Goal: Task Accomplishment & Management: Complete application form

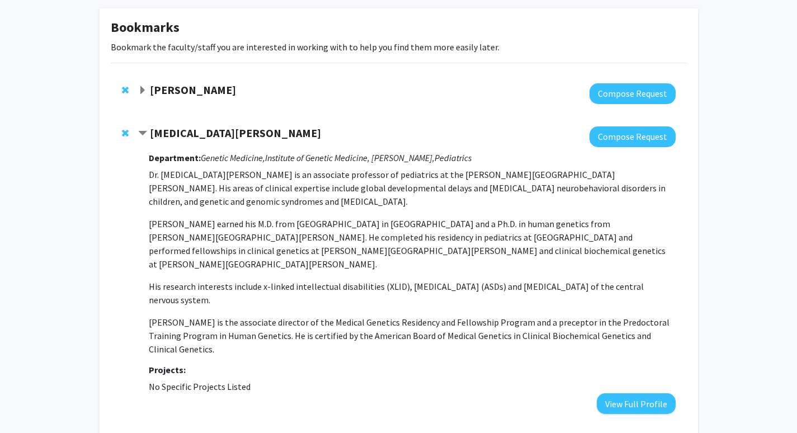
scroll to position [8, 0]
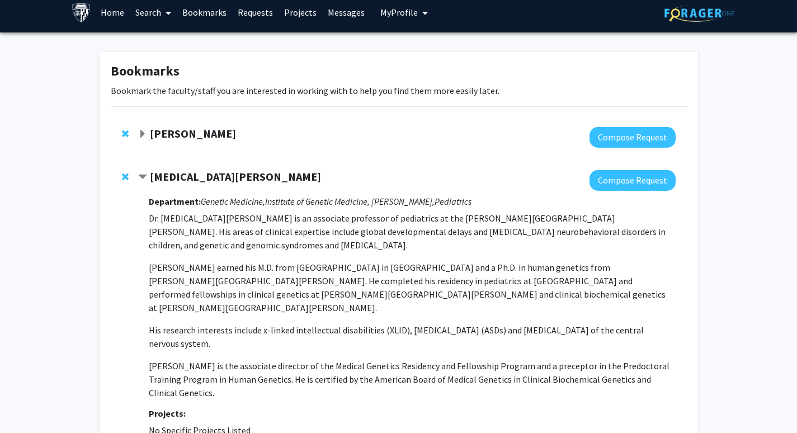
click at [201, 140] on div "[PERSON_NAME]" at bounding box center [259, 134] width 242 height 14
click at [202, 134] on strong "[PERSON_NAME]" at bounding box center [193, 133] width 86 height 14
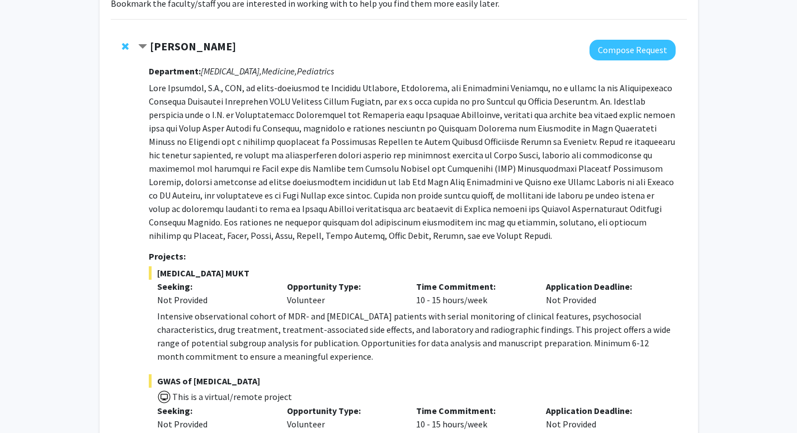
scroll to position [93, 0]
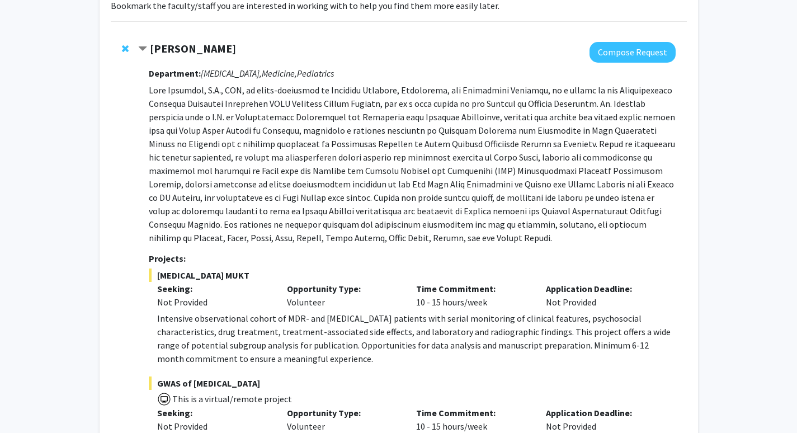
click at [190, 43] on strong "Jeffrey Tornheim" at bounding box center [193, 48] width 86 height 14
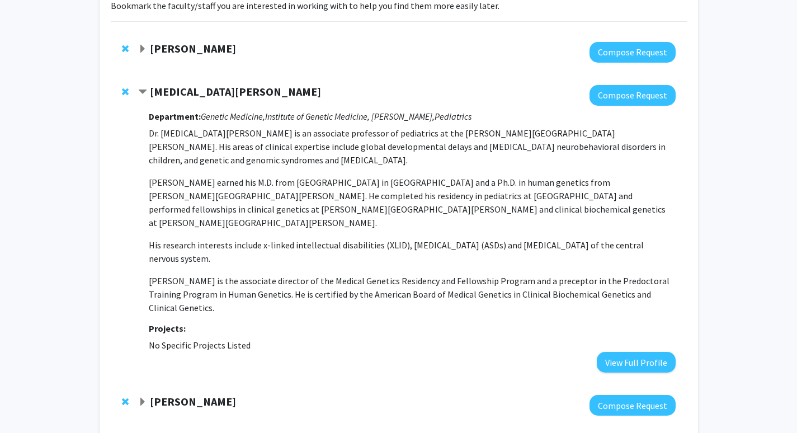
click at [215, 52] on strong "Jeffrey Tornheim" at bounding box center [193, 48] width 86 height 14
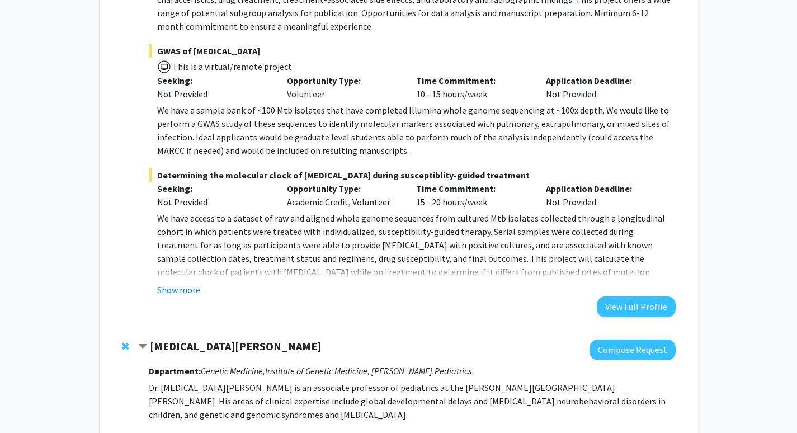
scroll to position [455, 0]
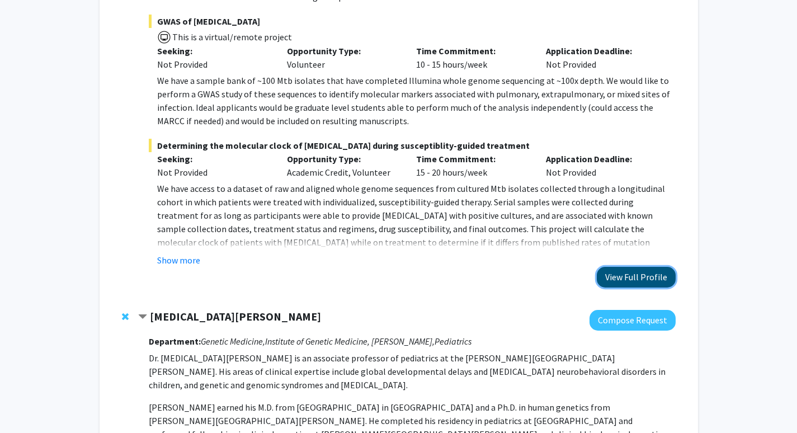
click at [626, 283] on button "View Full Profile" at bounding box center [636, 277] width 79 height 21
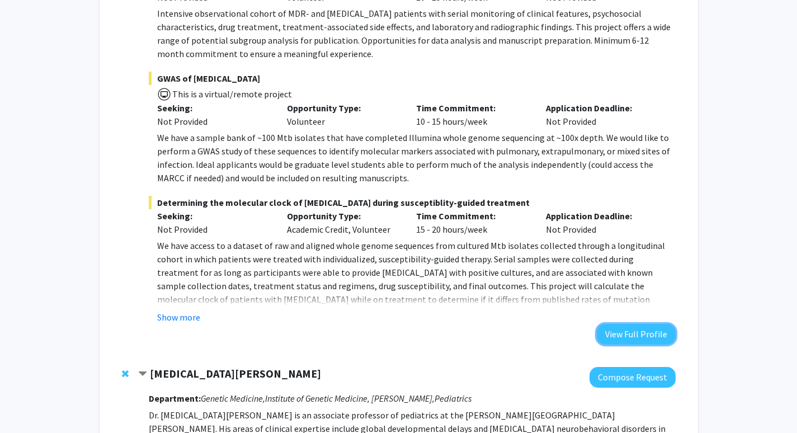
scroll to position [376, 0]
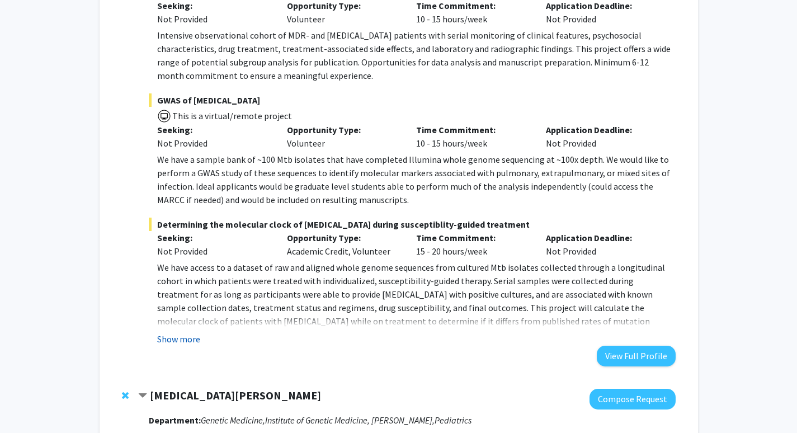
click at [183, 341] on button "Show more" at bounding box center [178, 338] width 43 height 13
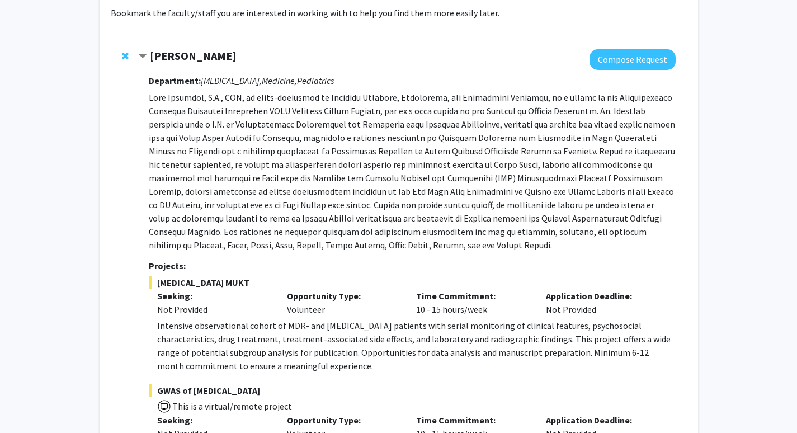
scroll to position [69, 0]
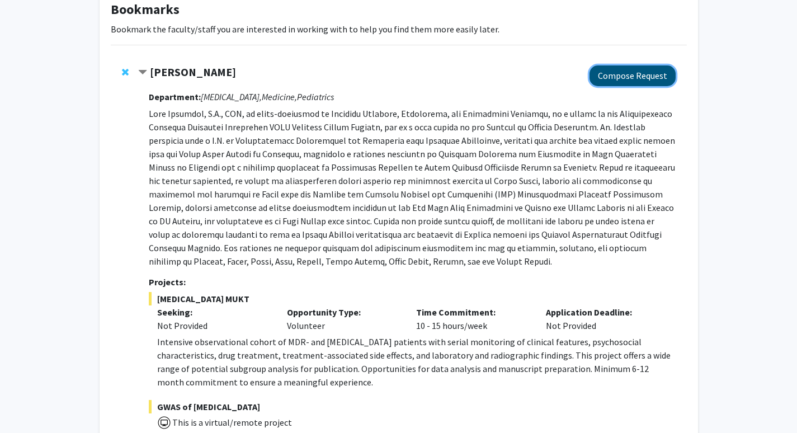
click at [637, 78] on button "Compose Request" at bounding box center [633, 75] width 86 height 21
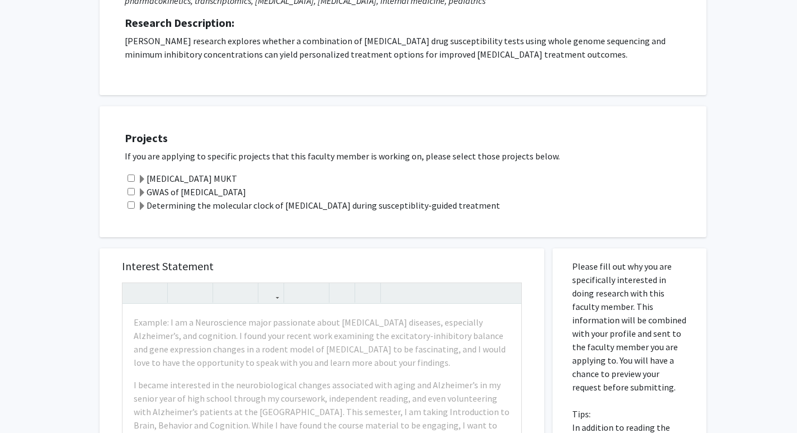
scroll to position [247, 0]
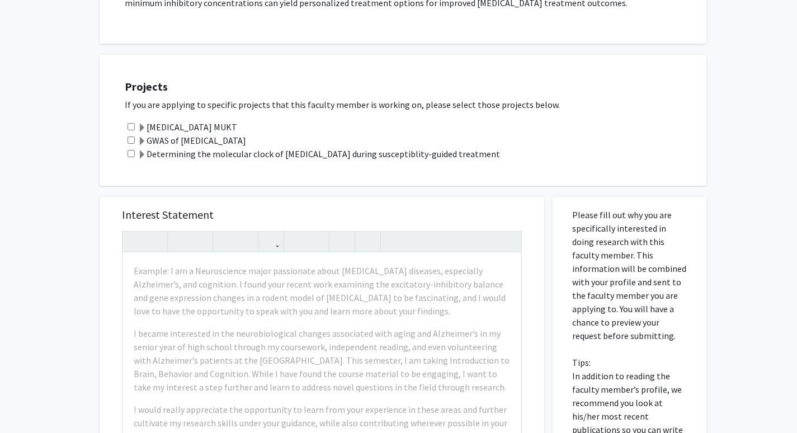
click at [215, 139] on label "GWAS of Mycobacterium tuberculosis" at bounding box center [192, 140] width 109 height 13
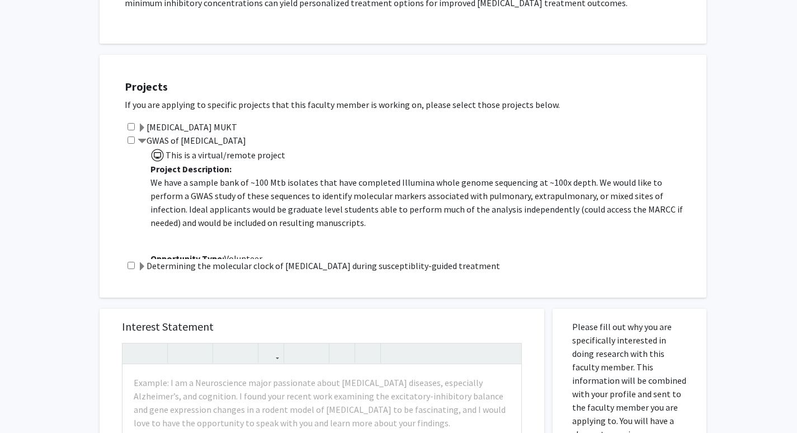
click at [144, 128] on span at bounding box center [142, 128] width 9 height 9
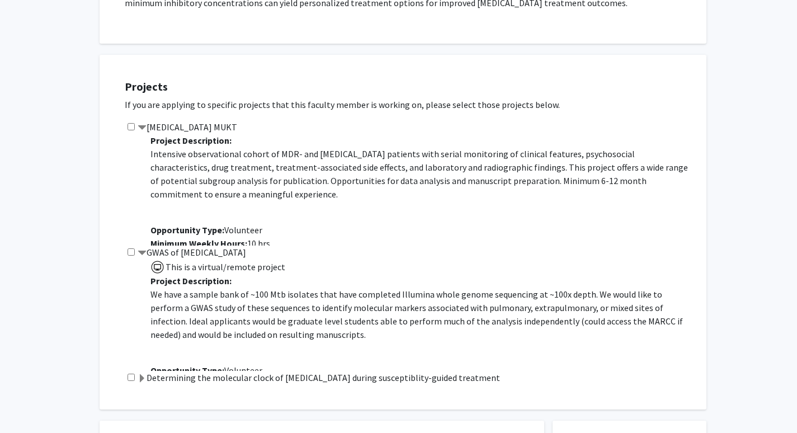
click at [131, 126] on input "checkbox" at bounding box center [131, 126] width 7 height 7
checkbox input "true"
click at [129, 251] on input "checkbox" at bounding box center [131, 251] width 7 height 7
checkbox input "true"
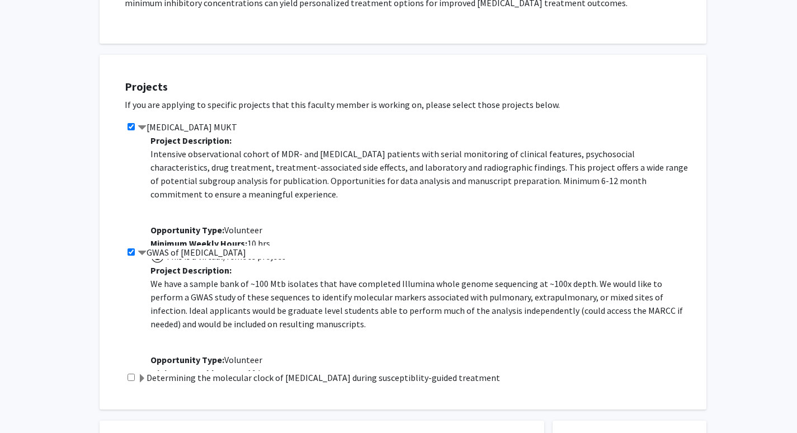
scroll to position [38, 0]
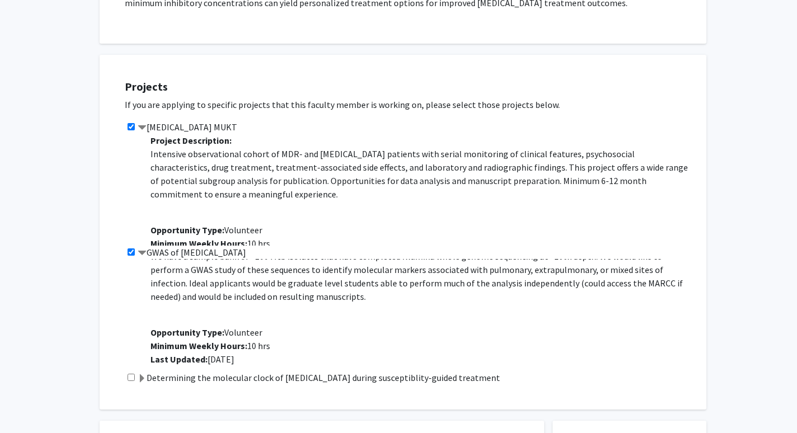
click at [134, 378] on input "checkbox" at bounding box center [131, 377] width 7 height 7
checkbox input "true"
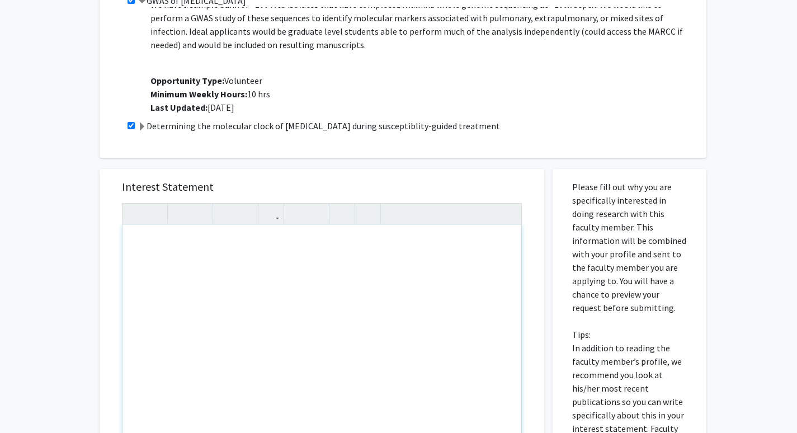
scroll to position [622, 0]
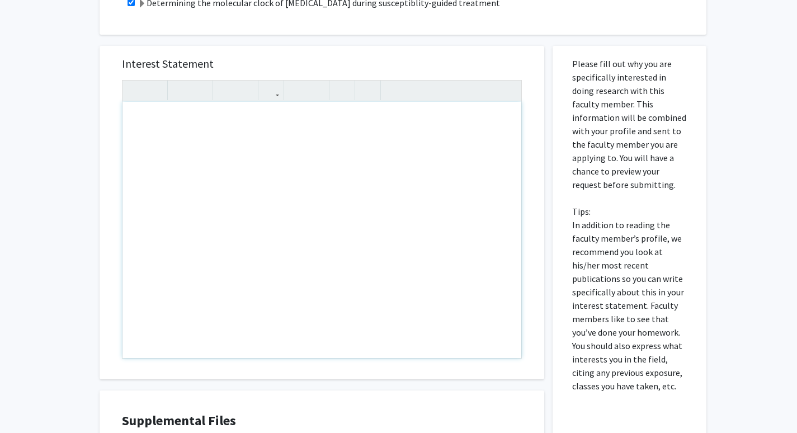
click at [216, 216] on div "Note to users with screen readers: Please press Alt+0 or Option+0 to deactivate…" at bounding box center [321, 230] width 399 height 256
paste div "Note to users with screen readers: Please press Alt+0 or Option+0 to deactivate…"
type textarea "<l>Ipsu [Do./Sitametco ___],</a><el><s>Do eius te Incid Utlab, etd M al e admin…"
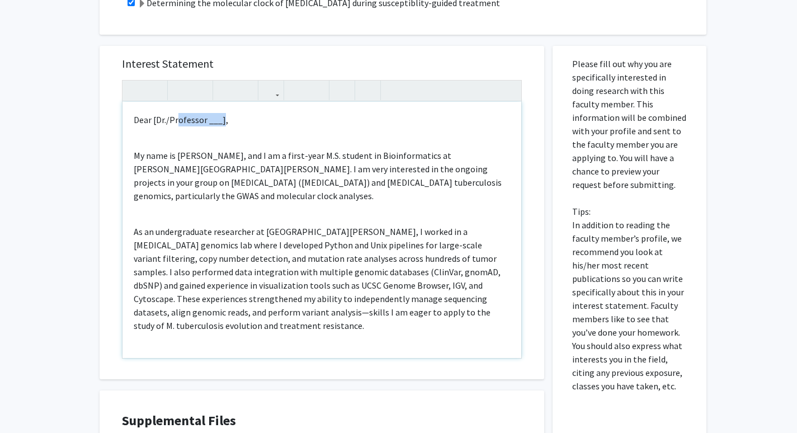
drag, startPoint x: 206, startPoint y: 120, endPoint x: 176, endPoint y: 120, distance: 30.8
click at [176, 120] on p "Dear [Dr./Professor ___]," at bounding box center [322, 119] width 376 height 13
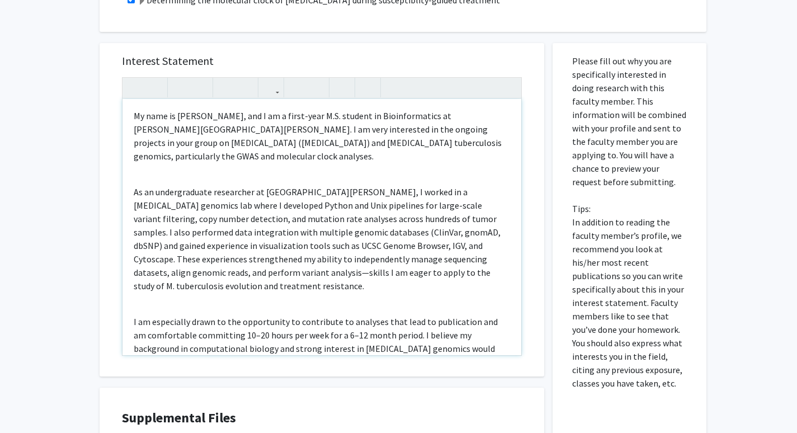
scroll to position [37, 0]
drag, startPoint x: 401, startPoint y: 129, endPoint x: 487, endPoint y: 125, distance: 85.7
click at [487, 125] on p "My name is [PERSON_NAME], and I am a first-year M.S. student in Bioinformatics …" at bounding box center [322, 136] width 376 height 54
drag, startPoint x: 483, startPoint y: 129, endPoint x: 450, endPoint y: 129, distance: 32.4
click at [450, 129] on p "My name is Richa Kakde, and I am a first-year M.S. student in Bioinformatics at…" at bounding box center [322, 136] width 376 height 54
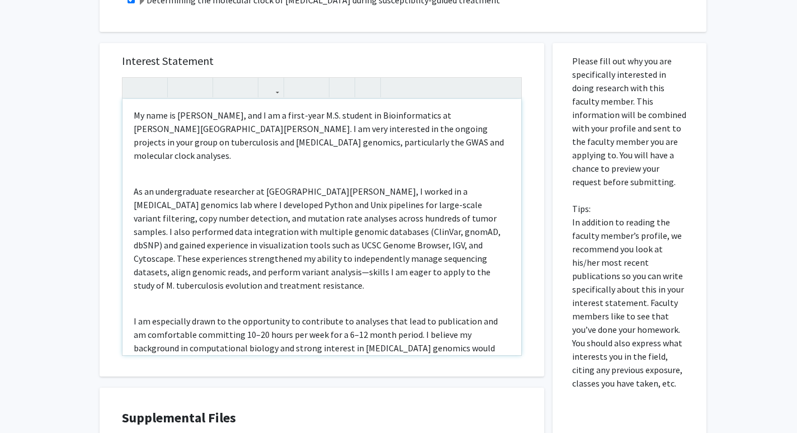
click at [425, 153] on div "Dear Dr. Tornheim, My name is Richa Kakde, and I am a first-year M.S. student i…" at bounding box center [321, 227] width 399 height 256
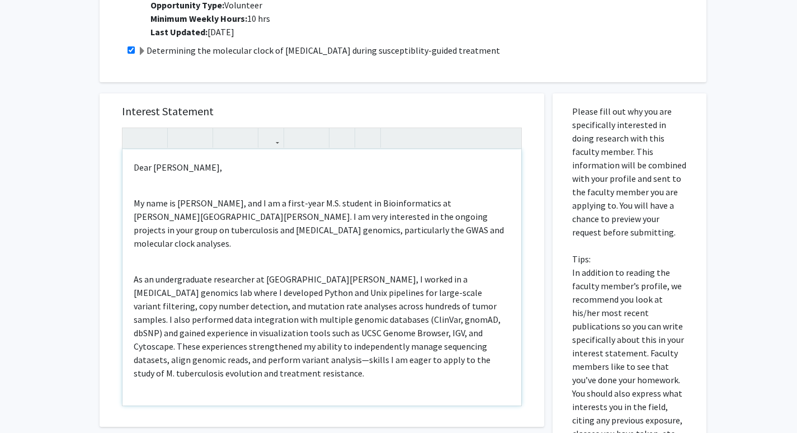
scroll to position [578, 0]
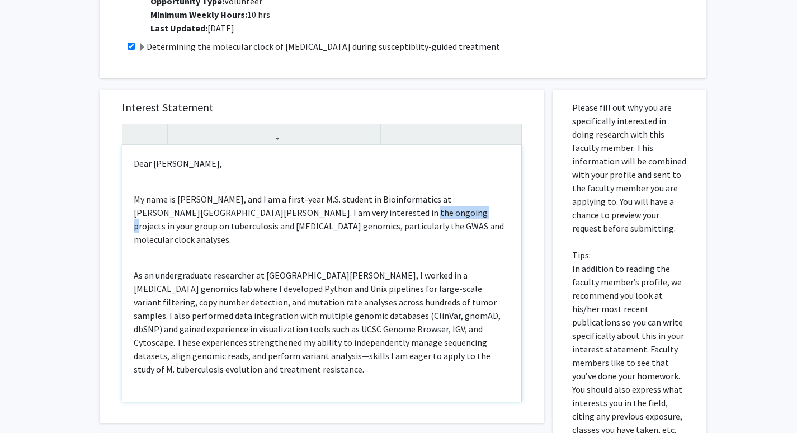
drag, startPoint x: 338, startPoint y: 213, endPoint x: 385, endPoint y: 213, distance: 47.0
click at [385, 213] on p "My name is Richa Kakde, and I am a first-year M.S. student in Bioinformatics at…" at bounding box center [322, 219] width 376 height 54
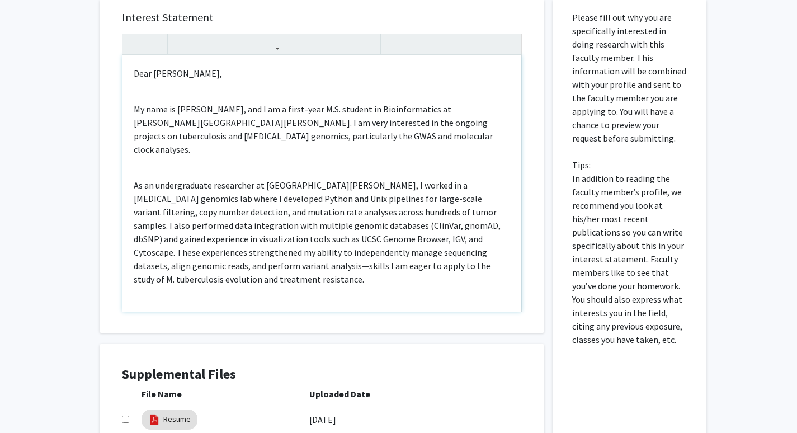
scroll to position [681, 0]
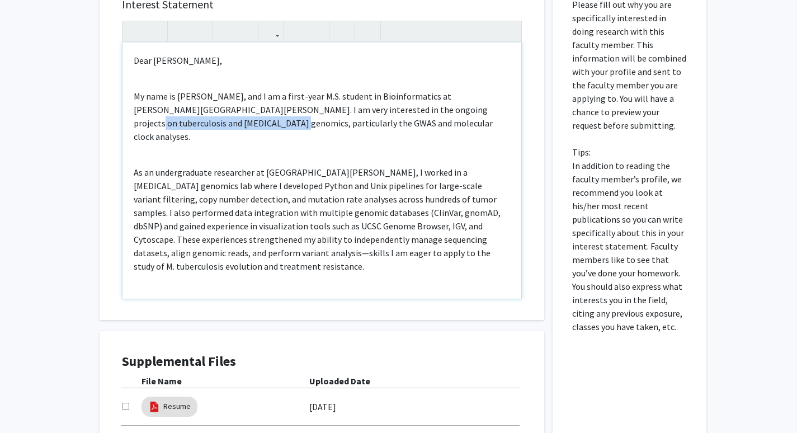
drag, startPoint x: 415, startPoint y: 108, endPoint x: 220, endPoint y: 121, distance: 195.7
click at [219, 122] on p "My name is Richa Kakde, and I am a first-year M.S. student in Bioinformatics at…" at bounding box center [322, 116] width 376 height 54
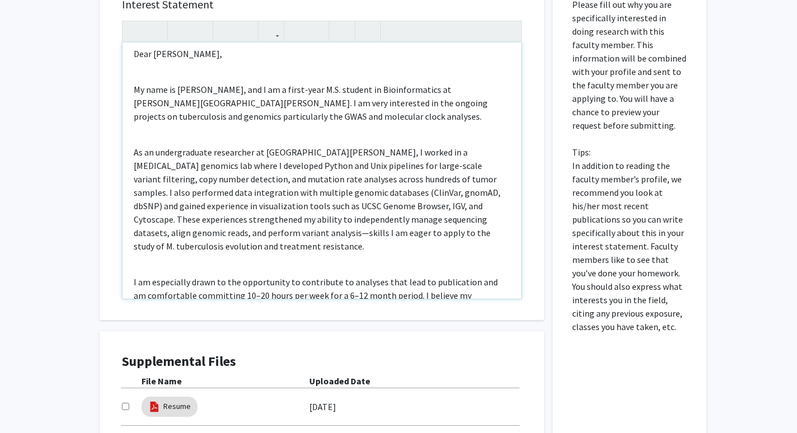
scroll to position [17, 0]
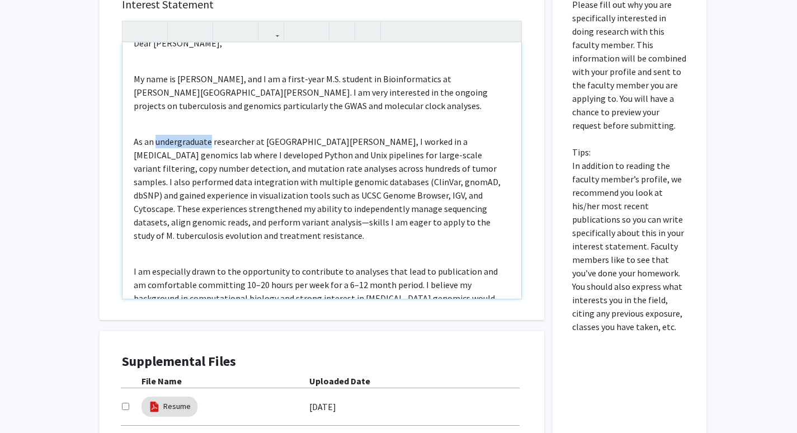
drag, startPoint x: 209, startPoint y: 142, endPoint x: 156, endPoint y: 142, distance: 53.1
click at [156, 142] on p "As an undergraduate researcher at [GEOGRAPHIC_DATA][PERSON_NAME], I worked in a…" at bounding box center [322, 188] width 376 height 107
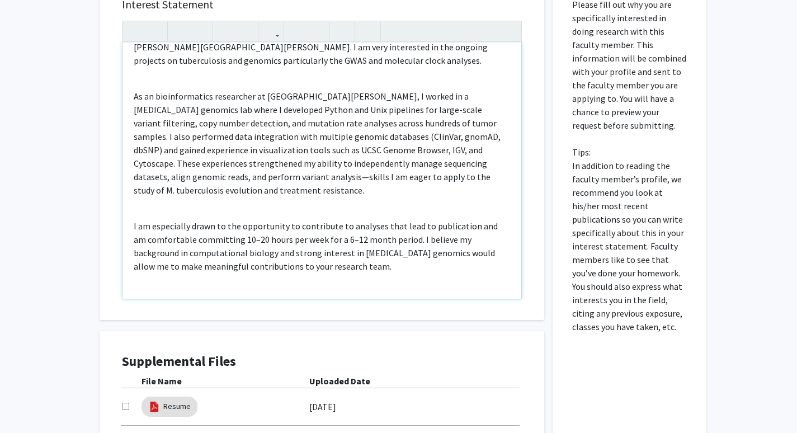
scroll to position [64, 0]
click at [350, 192] on div "Dear Dr. Tornheim, My name is Richa Kakde, and I am a first-year M.S. student i…" at bounding box center [321, 171] width 399 height 256
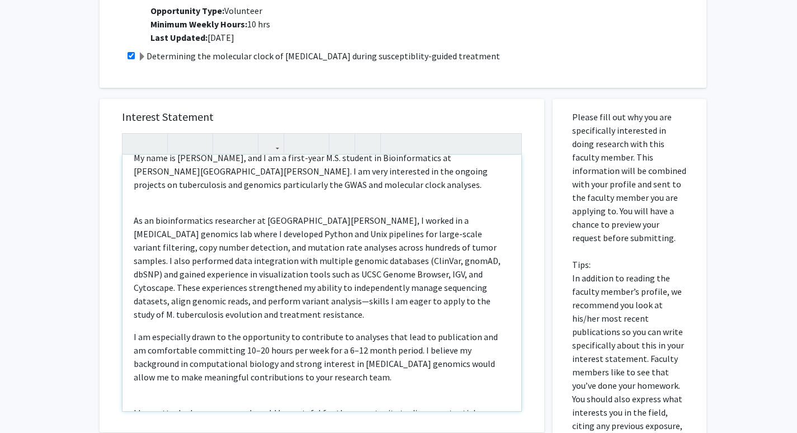
scroll to position [110, 0]
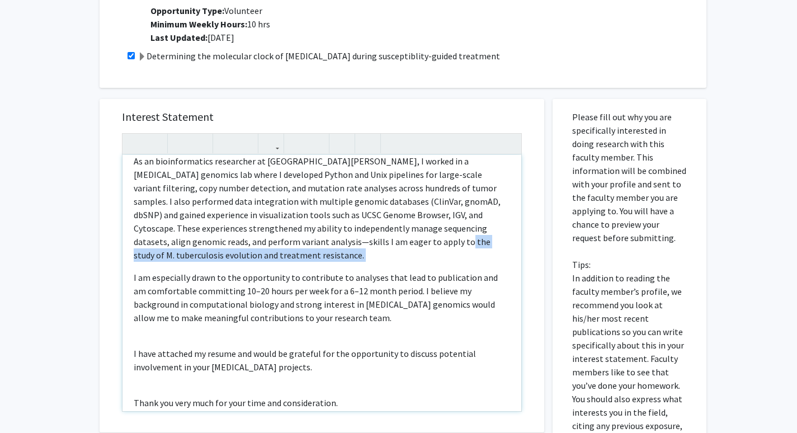
drag, startPoint x: 270, startPoint y: 241, endPoint x: 420, endPoint y: 252, distance: 150.3
click at [424, 252] on div "Dear Dr. Tornheim, My name is Richa Kakde, and I am a first-year M.S. student i…" at bounding box center [321, 283] width 399 height 256
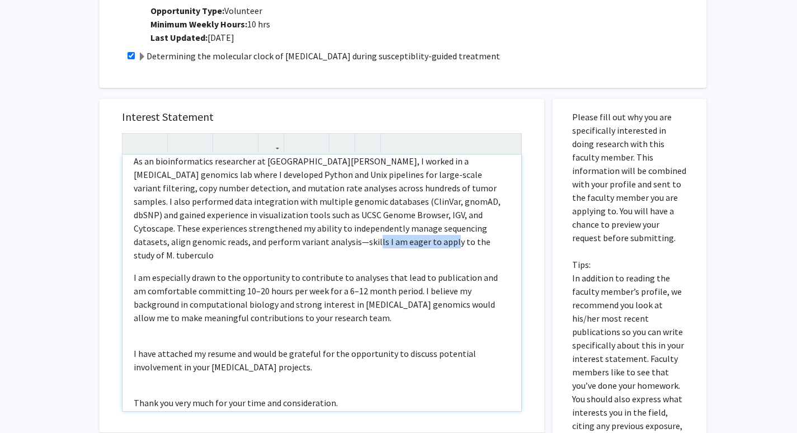
drag, startPoint x: 259, startPoint y: 238, endPoint x: 180, endPoint y: 242, distance: 79.0
click at [180, 242] on p "As an bioinformatics researcher at UC Davis, I worked in a cancer genomics lab …" at bounding box center [322, 207] width 376 height 107
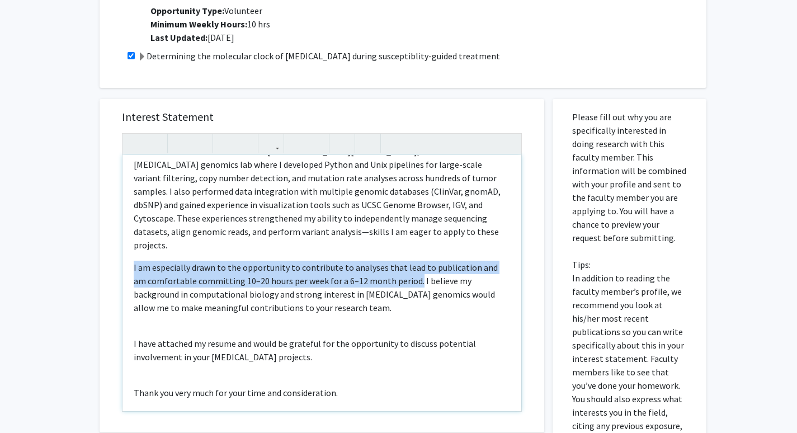
drag, startPoint x: 401, startPoint y: 266, endPoint x: 61, endPoint y: 254, distance: 340.3
click at [61, 254] on div "All Requests Request for Jeffrey Tornheim Request for Jeffrey Tornheim Departme…" at bounding box center [398, 54] width 797 height 1166
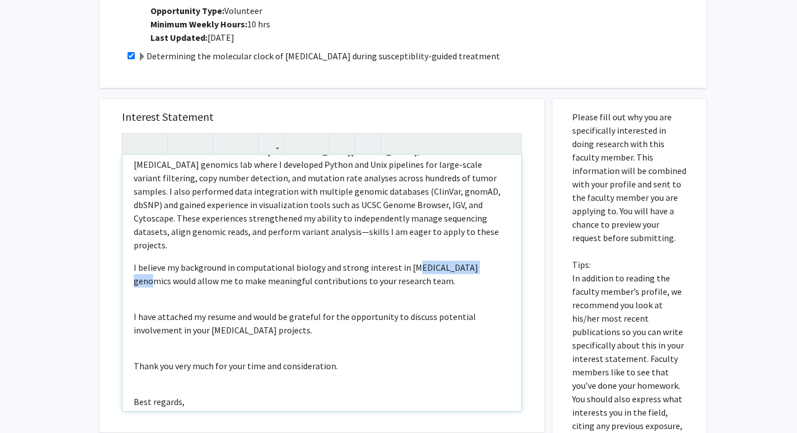
drag, startPoint x: 407, startPoint y: 253, endPoint x: 469, endPoint y: 254, distance: 62.6
click at [469, 262] on span "I believe my background in computational biology and strong interest in infecti…" at bounding box center [306, 274] width 345 height 25
click at [456, 271] on p "I believe my background in computational biology and strong interest in infecti…" at bounding box center [322, 274] width 376 height 27
click at [227, 262] on span "I believe my background in computational biology and strong interest in infecti…" at bounding box center [306, 274] width 345 height 25
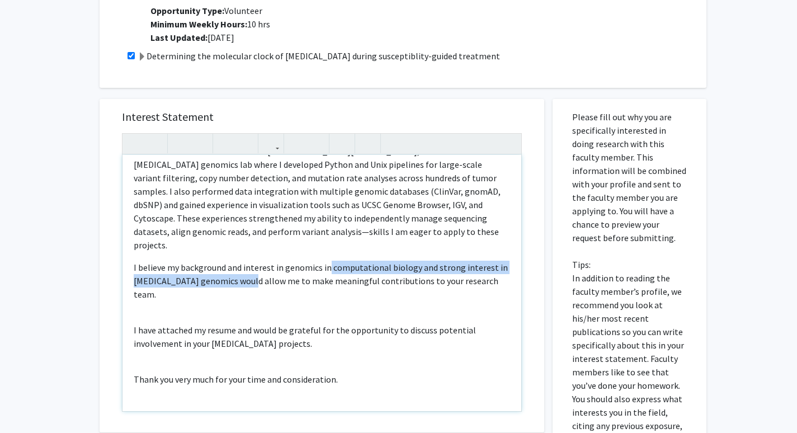
drag, startPoint x: 322, startPoint y: 253, endPoint x: 237, endPoint y: 270, distance: 86.7
click at [237, 270] on span "I believe my background and interest in genomics in computational biology and s…" at bounding box center [321, 281] width 374 height 38
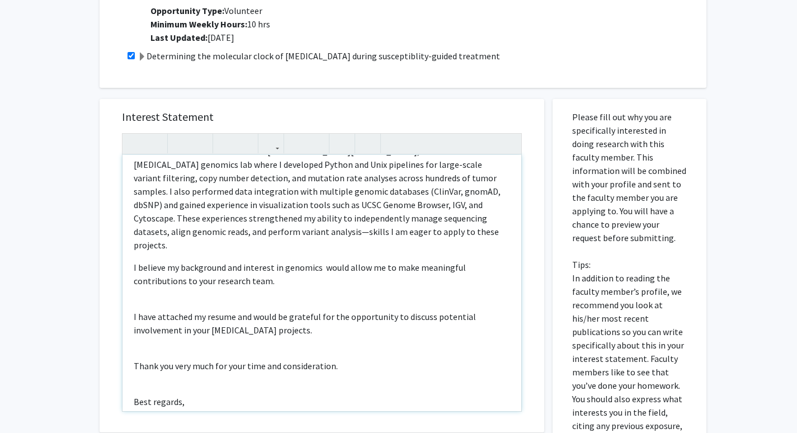
click at [134, 310] on p "I have attached my resume and would be grateful for the opportunity to discuss …" at bounding box center [322, 323] width 376 height 27
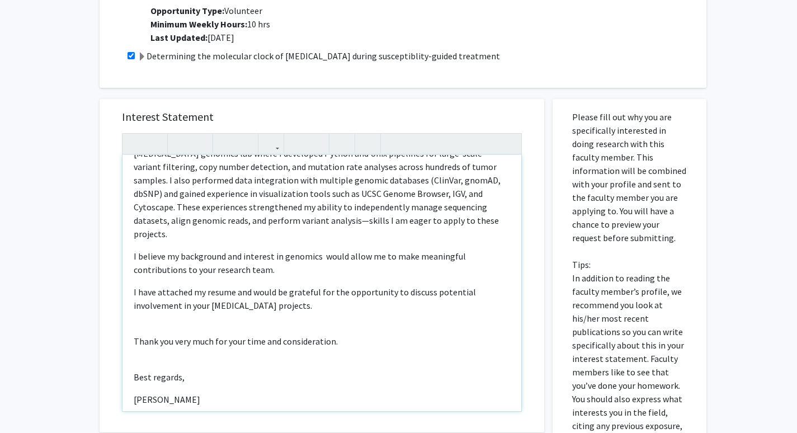
scroll to position [133, 0]
click at [134, 293] on p "I have attached my resume and would be grateful for the opportunity to discuss …" at bounding box center [322, 297] width 376 height 27
click at [135, 257] on span "I believe my background and interest in genomics would allow me to make meaning…" at bounding box center [300, 261] width 332 height 25
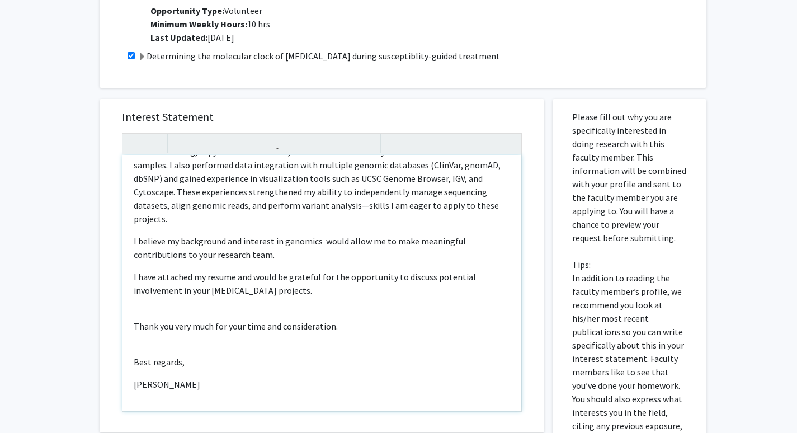
click at [172, 302] on div "Dear Dr. Tornheim, My name is Richa Kakde, and I am a first-year M.S. student i…" at bounding box center [321, 283] width 399 height 256
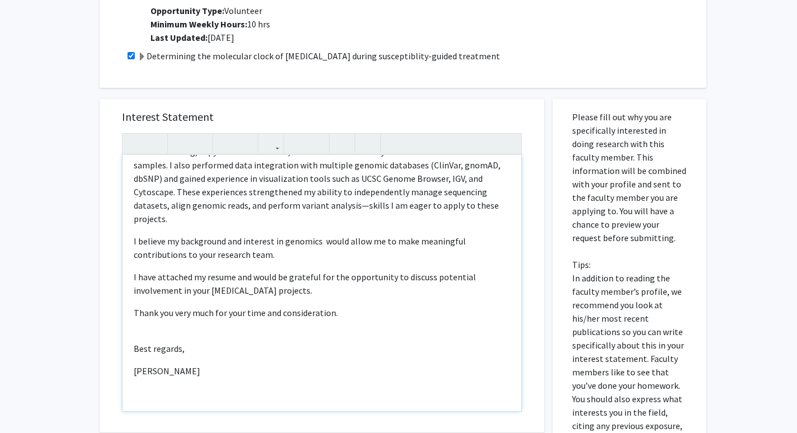
scroll to position [133, 0]
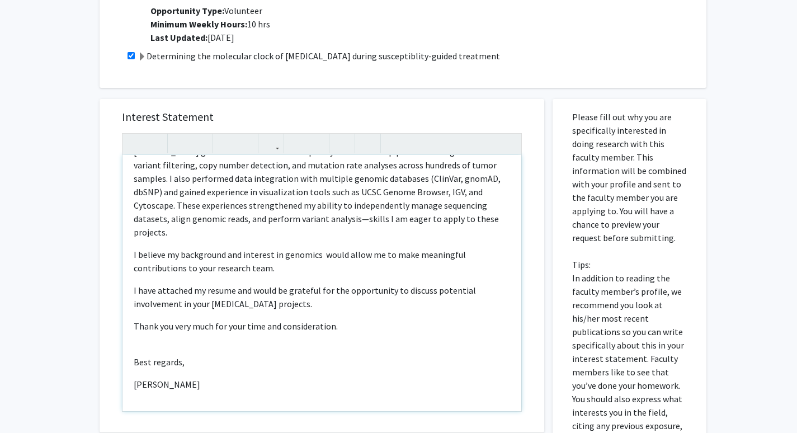
click at [215, 303] on div "Dear Dr. Tornheim, My name is Richa Kakde, and I am a first-year M.S. student i…" at bounding box center [321, 283] width 399 height 256
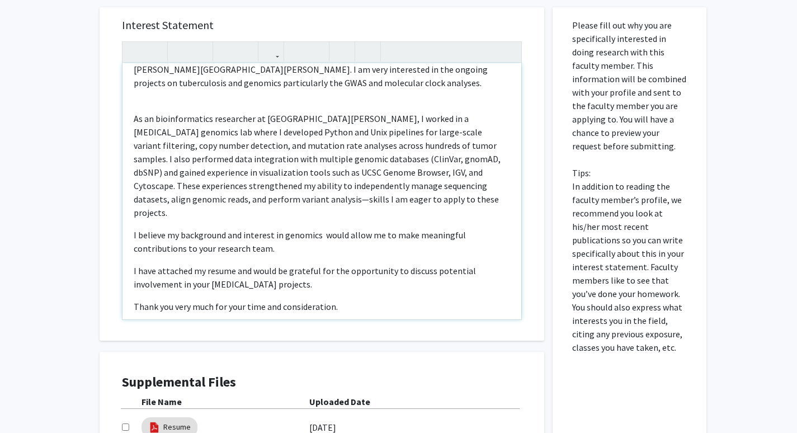
scroll to position [0, 0]
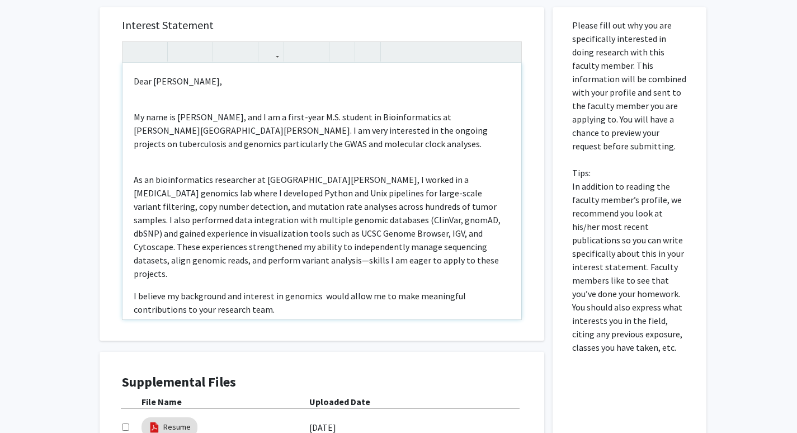
click at [198, 161] on div "Dear Dr. Tornheim, My name is Richa Kakde, and I am a first-year M.S. student i…" at bounding box center [321, 191] width 399 height 256
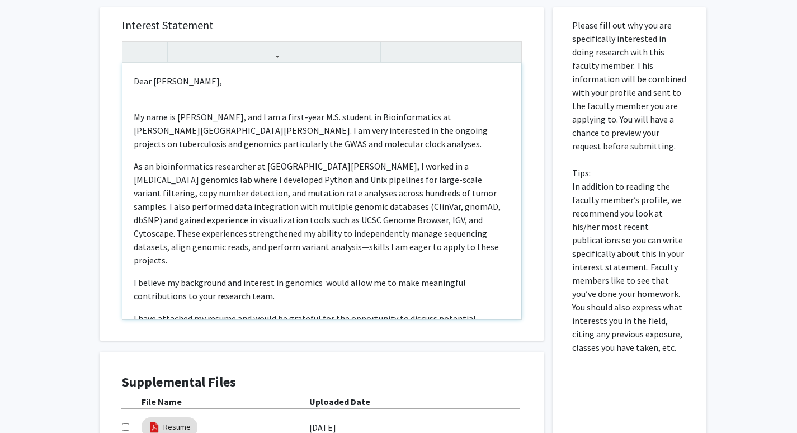
click at [190, 102] on div "Dear Dr. Tornheim, My name is Richa Kakde, and I am a first-year M.S. student i…" at bounding box center [321, 191] width 399 height 256
type textarea "<p>Dear Dr. Tornheim,</p><p>My name is Richa Kakde, and I am a first-year M.S. …"
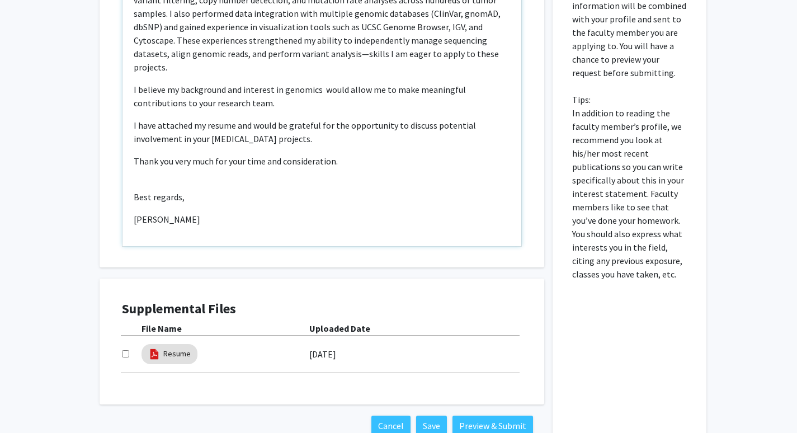
scroll to position [742, 0]
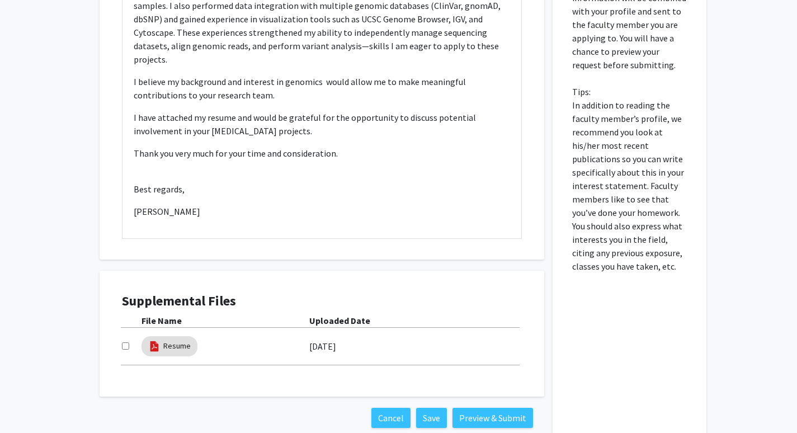
click at [122, 346] on input "checkbox" at bounding box center [125, 345] width 7 height 7
checkbox input "true"
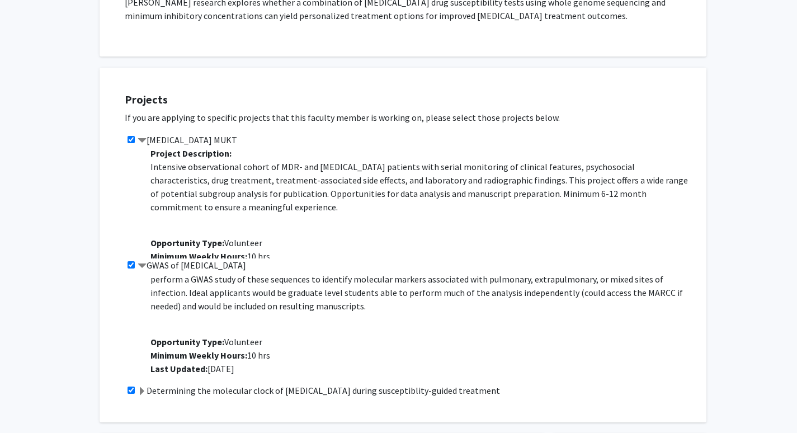
scroll to position [807, 0]
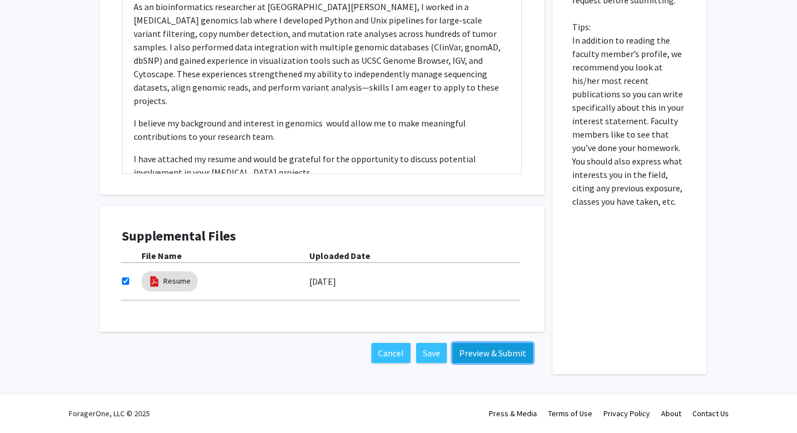
click at [481, 353] on button "Preview & Submit" at bounding box center [492, 353] width 81 height 20
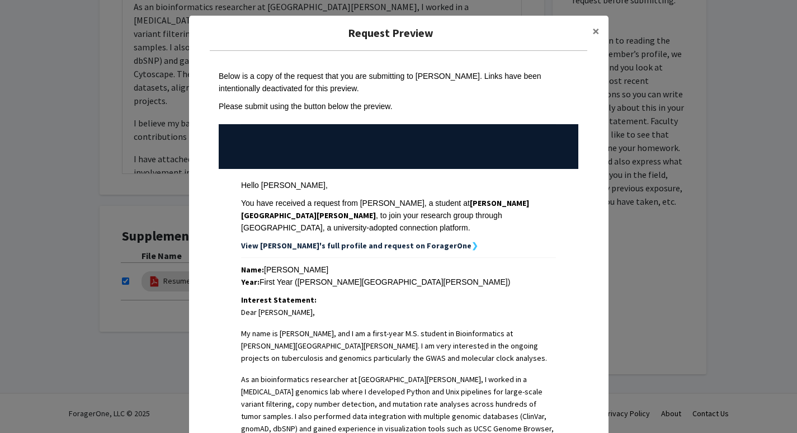
scroll to position [380, 0]
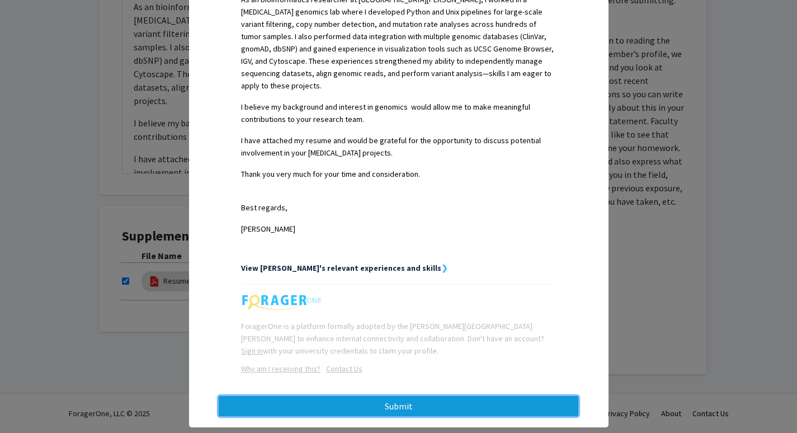
click at [397, 396] on button "Submit" at bounding box center [399, 406] width 360 height 20
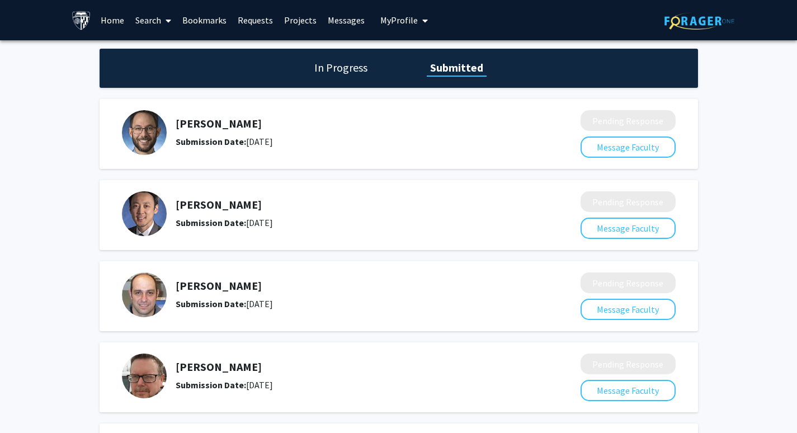
click at [206, 25] on link "Bookmarks" at bounding box center [204, 20] width 55 height 39
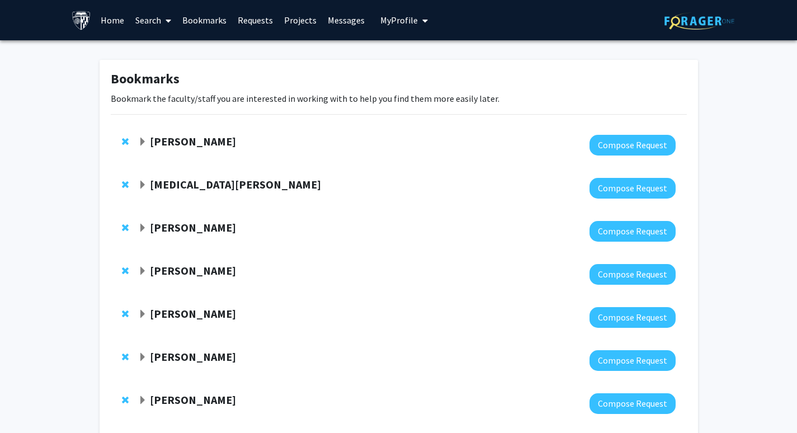
click at [121, 141] on div "Jeffrey Tornheim Compose Request" at bounding box center [399, 145] width 576 height 43
click at [123, 141] on span "Remove Jeffrey Tornheim from bookmarks" at bounding box center [125, 141] width 7 height 9
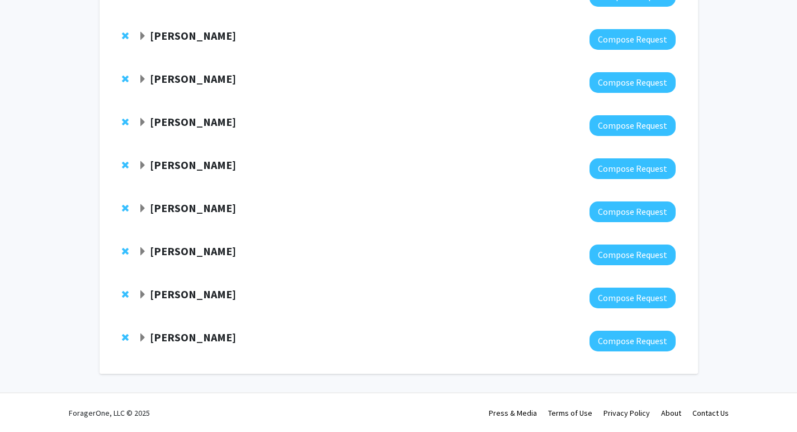
scroll to position [235, 0]
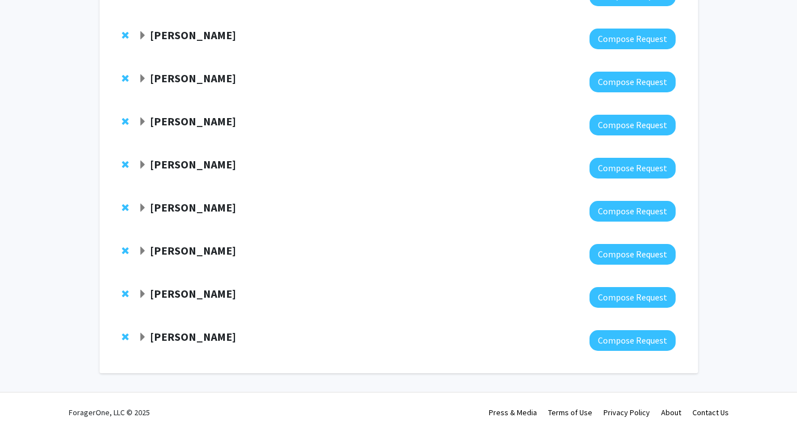
click at [175, 247] on strong "[PERSON_NAME]" at bounding box center [193, 250] width 86 height 14
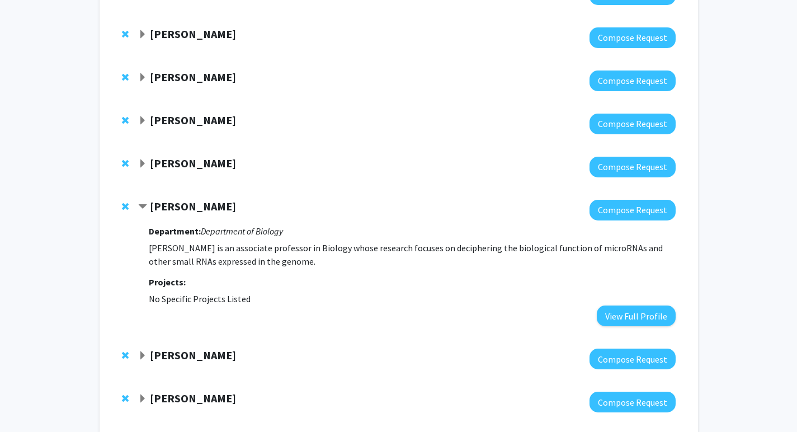
click at [173, 213] on strong "[PERSON_NAME]" at bounding box center [193, 206] width 86 height 14
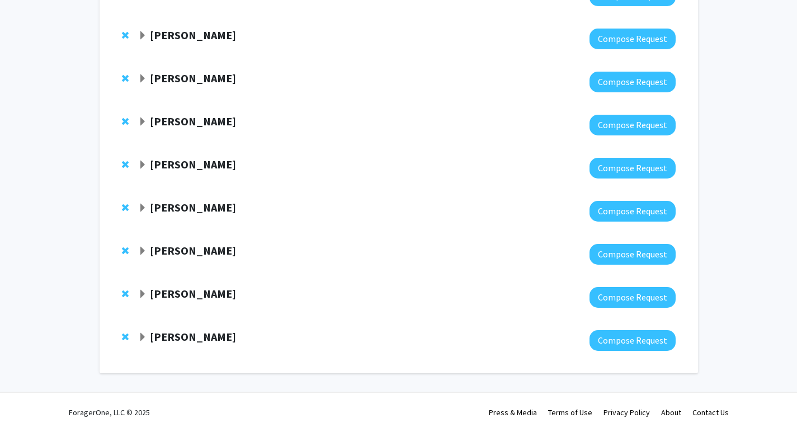
click at [182, 154] on div "Andrew Holland Compose Request" at bounding box center [399, 168] width 576 height 43
click at [182, 164] on strong "[PERSON_NAME]" at bounding box center [193, 164] width 86 height 14
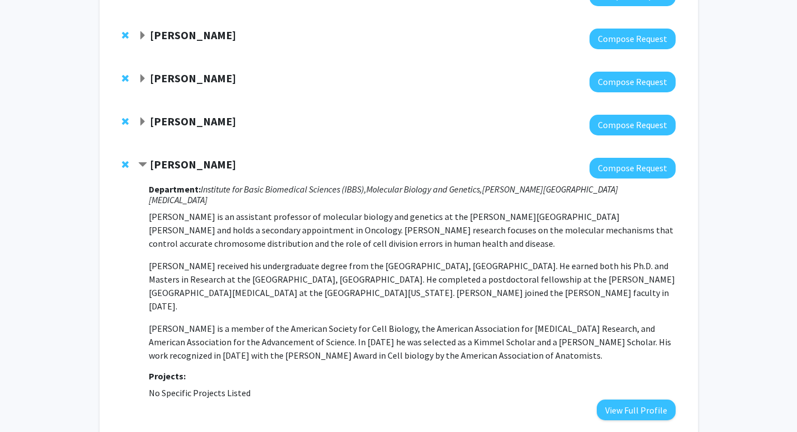
scroll to position [280, 0]
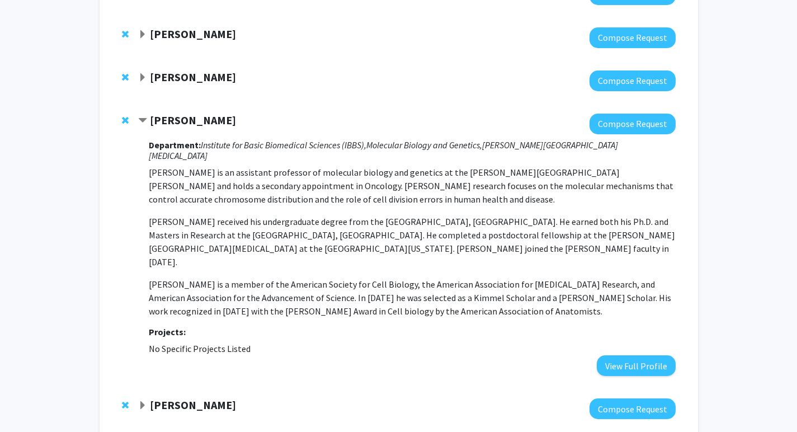
click at [187, 121] on strong "[PERSON_NAME]" at bounding box center [193, 120] width 86 height 14
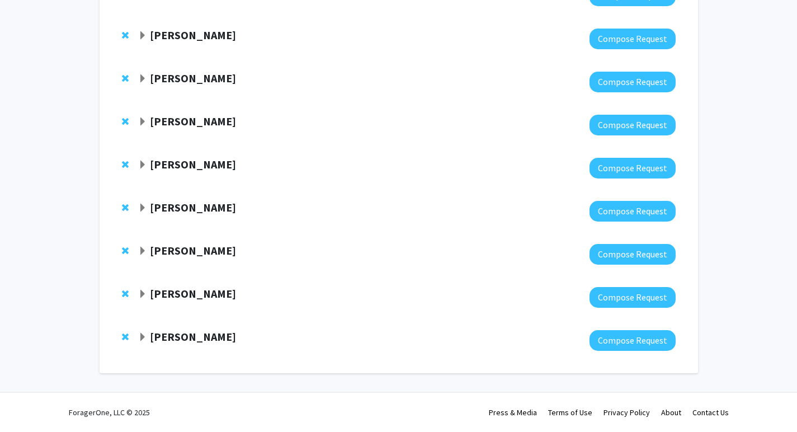
click at [143, 295] on span "Expand Karthik Suresh Bookmark" at bounding box center [142, 294] width 9 height 9
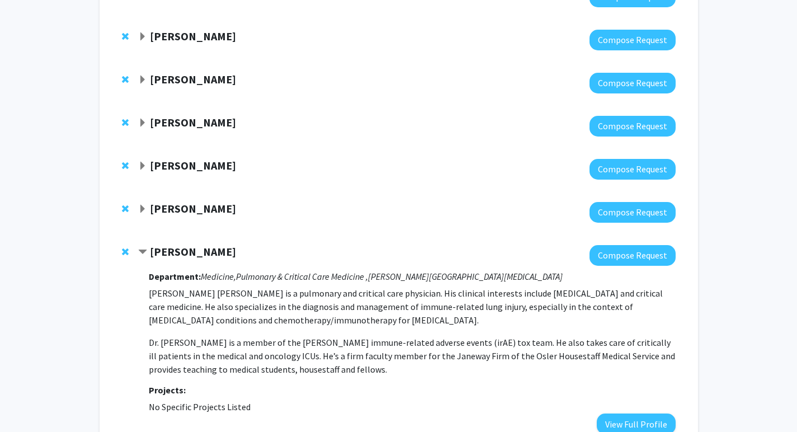
scroll to position [279, 0]
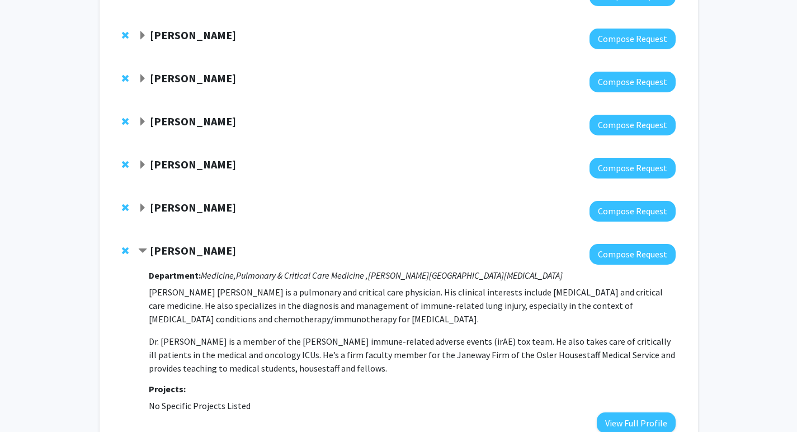
click at [142, 249] on span "Contract Karthik Suresh Bookmark" at bounding box center [142, 251] width 9 height 9
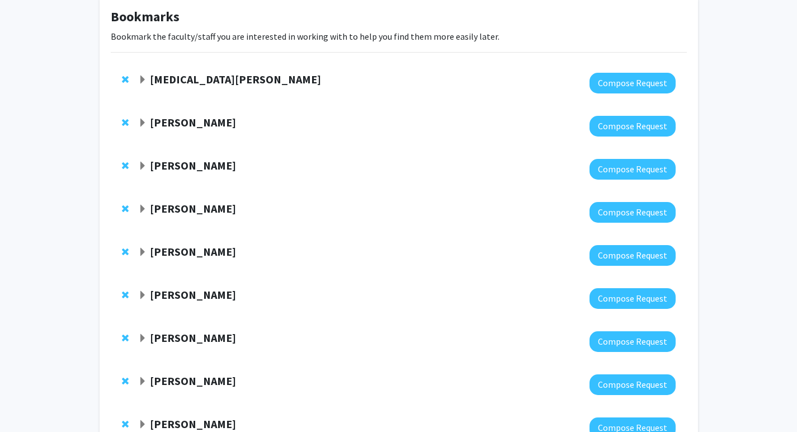
scroll to position [48, 0]
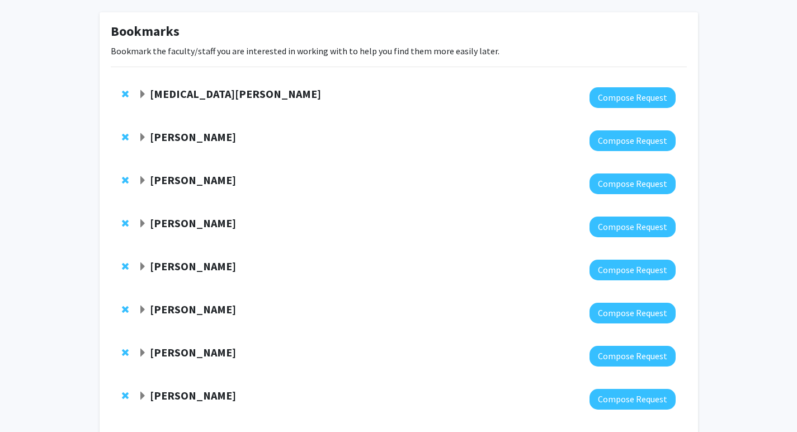
click at [142, 180] on span "Expand Arvind Pathak Bookmark" at bounding box center [142, 180] width 9 height 9
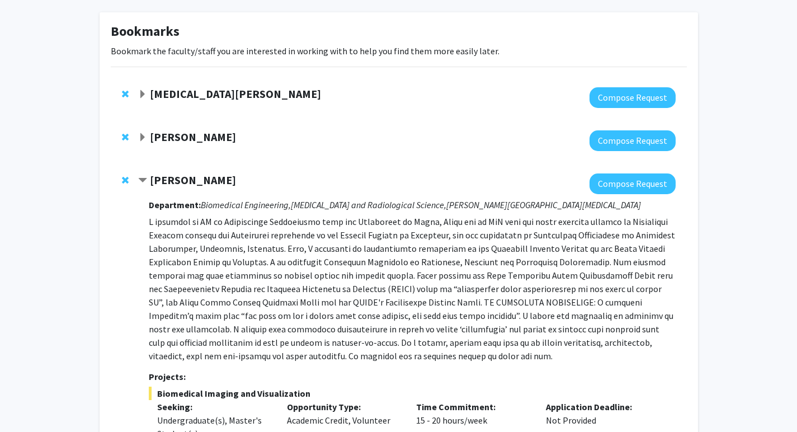
click at [142, 180] on span "Contract Arvind Pathak Bookmark" at bounding box center [142, 180] width 9 height 9
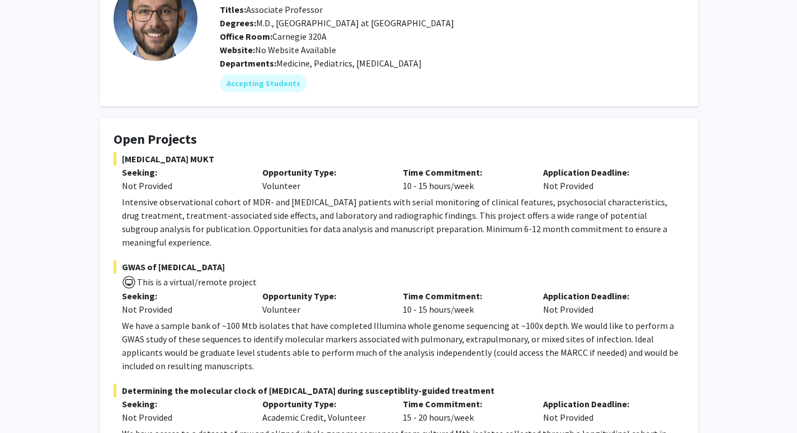
scroll to position [58, 0]
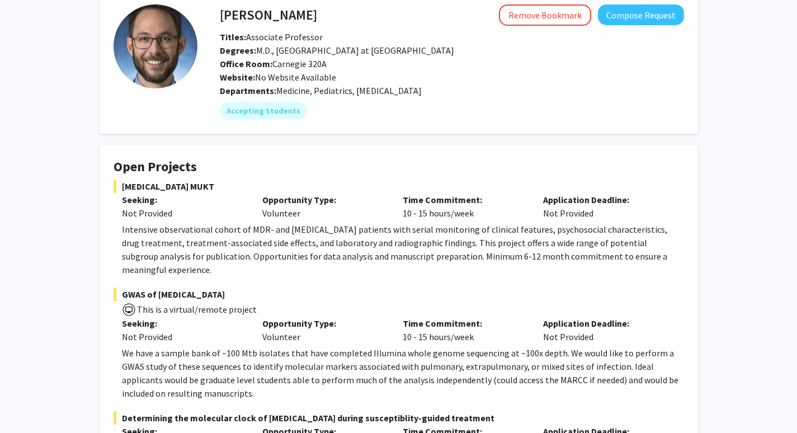
drag, startPoint x: 318, startPoint y: 12, endPoint x: 212, endPoint y: 11, distance: 106.3
click at [212, 11] on div "Jeffrey Tornheim Remove Bookmark Compose Request" at bounding box center [451, 14] width 481 height 21
drag, startPoint x: 221, startPoint y: 15, endPoint x: 315, endPoint y: 18, distance: 94.6
click at [315, 18] on h4 "[PERSON_NAME]" at bounding box center [268, 14] width 97 height 21
copy h4 "[PERSON_NAME]"
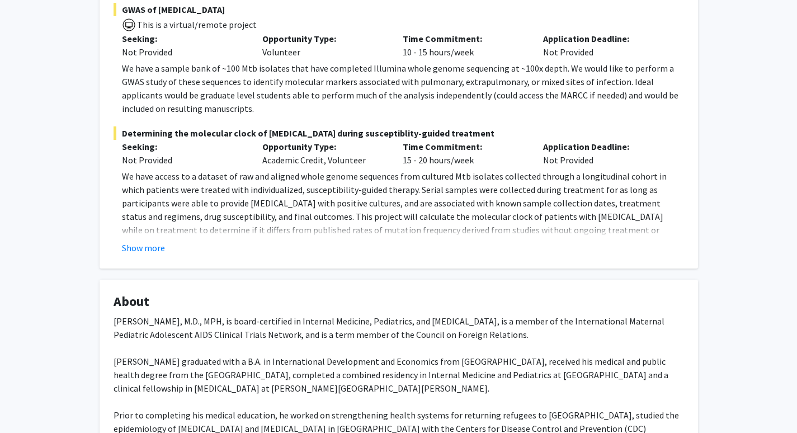
scroll to position [330, 0]
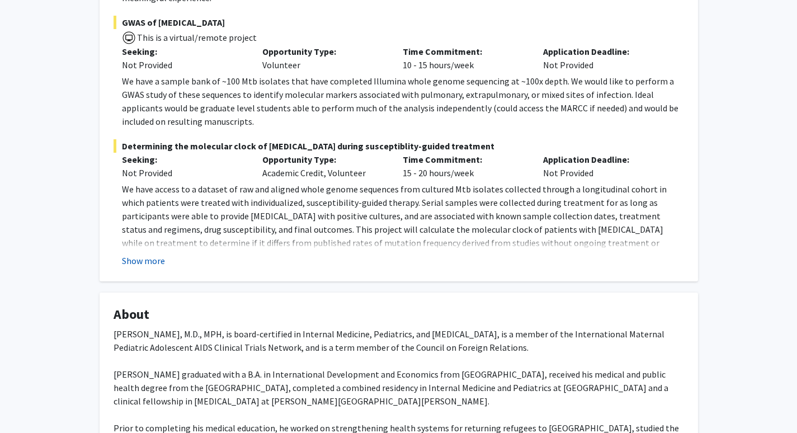
click at [154, 254] on button "Show more" at bounding box center [143, 260] width 43 height 13
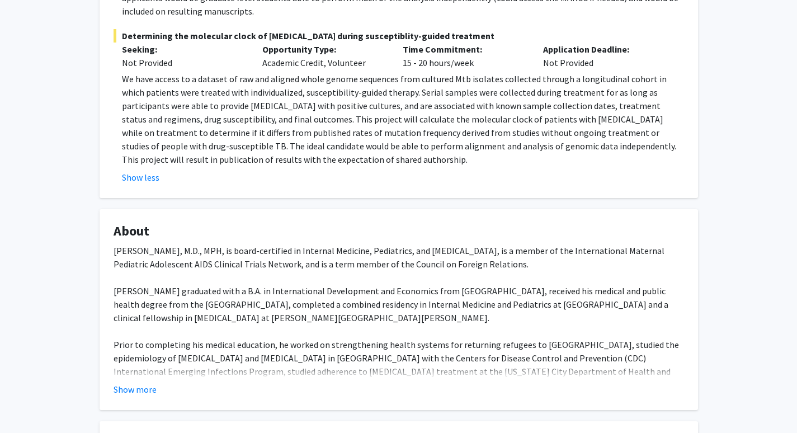
scroll to position [659, 0]
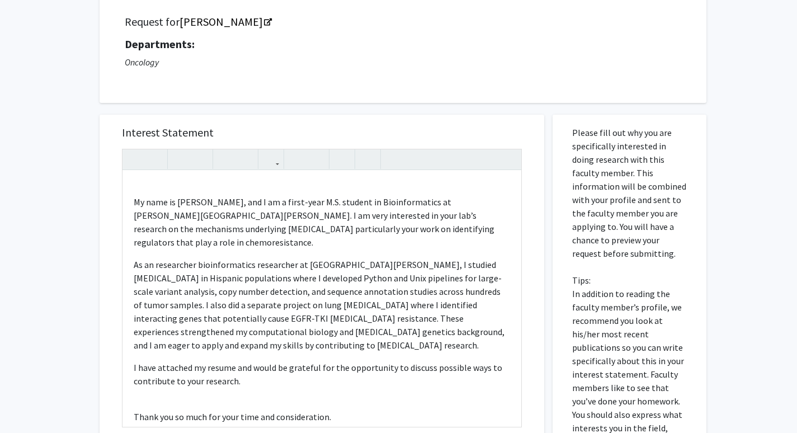
scroll to position [65, 0]
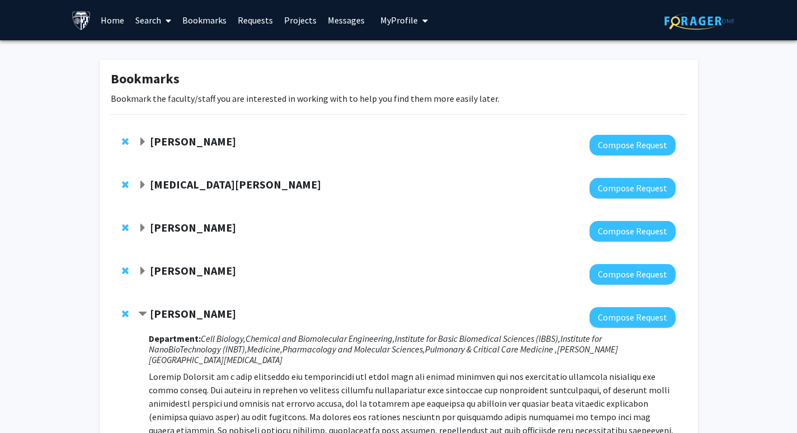
click at [142, 140] on span "Expand Jeffrey Tornheim Bookmark" at bounding box center [142, 142] width 9 height 9
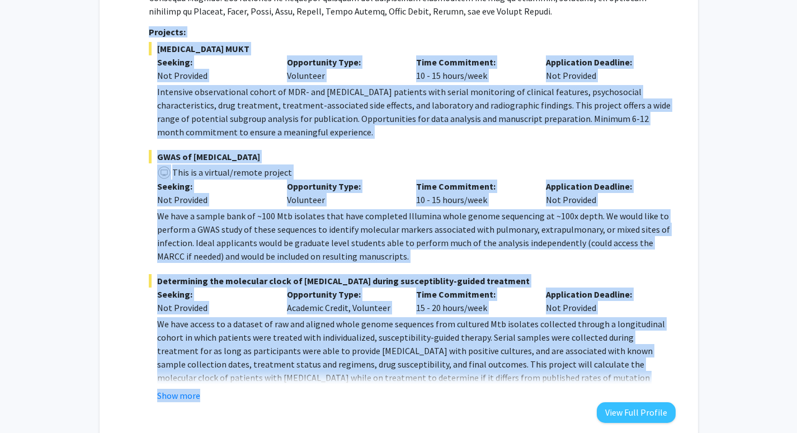
scroll to position [399, 0]
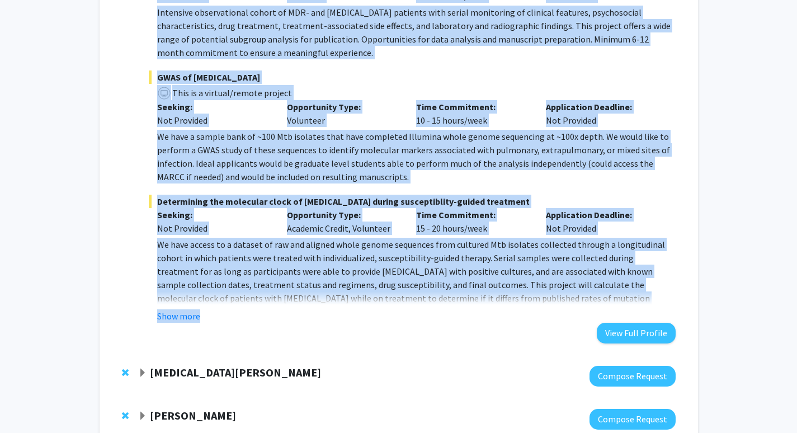
drag, startPoint x: 149, startPoint y: 185, endPoint x: 204, endPoint y: 315, distance: 140.9
click at [204, 315] on div "Department: [MEDICAL_DATA], Medicine, Pediatrics Projects: [MEDICAL_DATA] MUKT …" at bounding box center [412, 50] width 526 height 587
click at [187, 316] on button "Show more" at bounding box center [178, 315] width 43 height 13
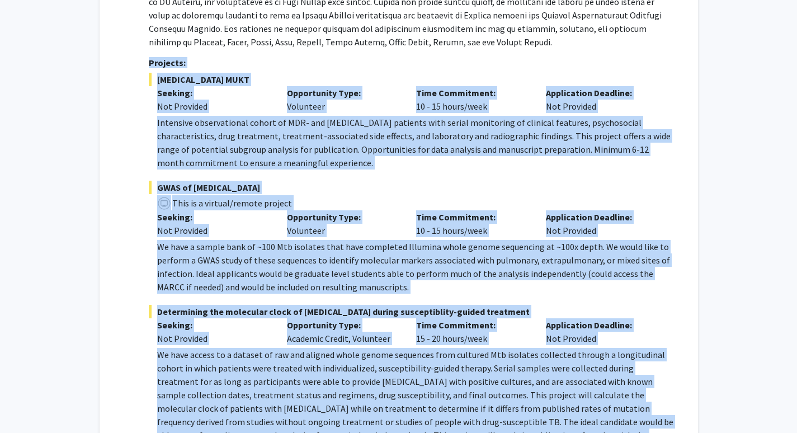
scroll to position [285, 0]
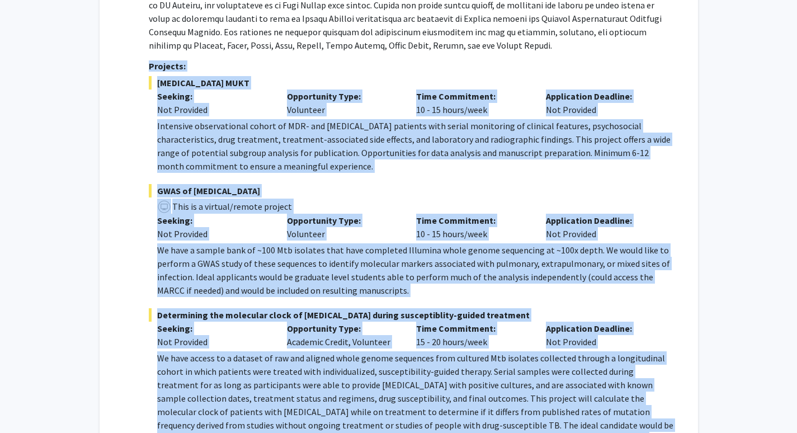
copy div "Projects: [MEDICAL_DATA] MUKT Seeking: Not Provided Opportunity Type: Volunteer…"
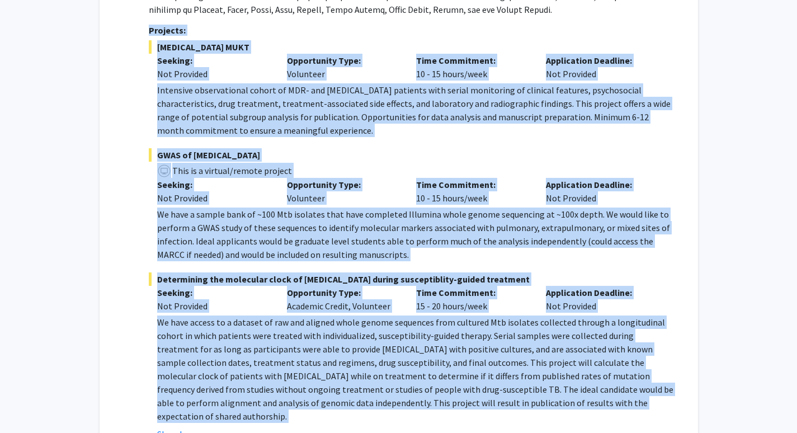
scroll to position [0, 0]
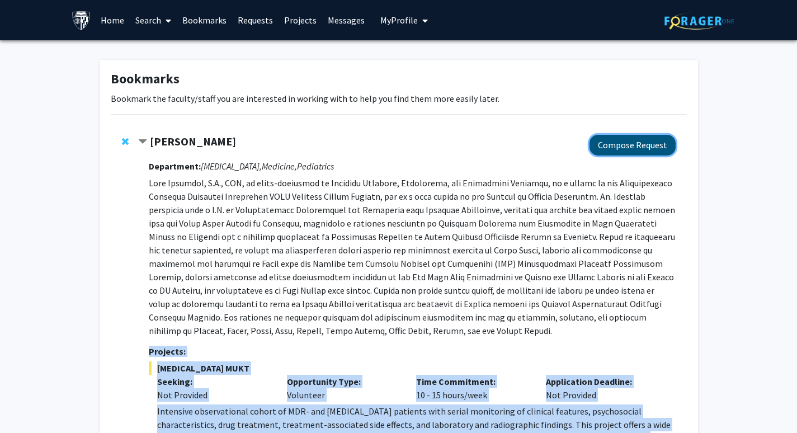
click at [601, 150] on button "Compose Request" at bounding box center [633, 145] width 86 height 21
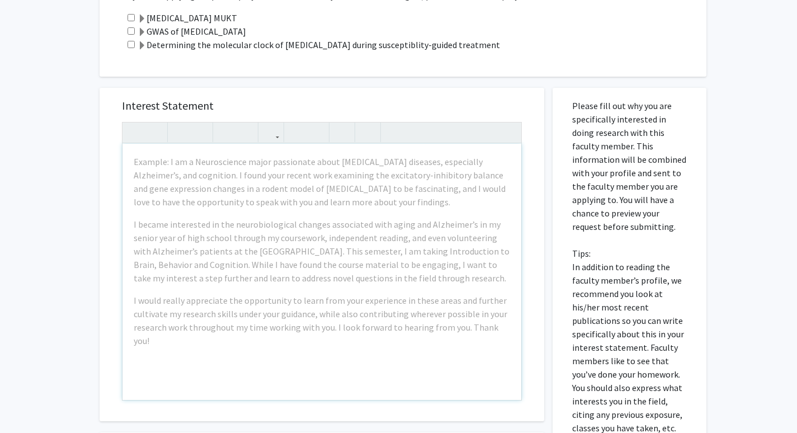
scroll to position [360, 0]
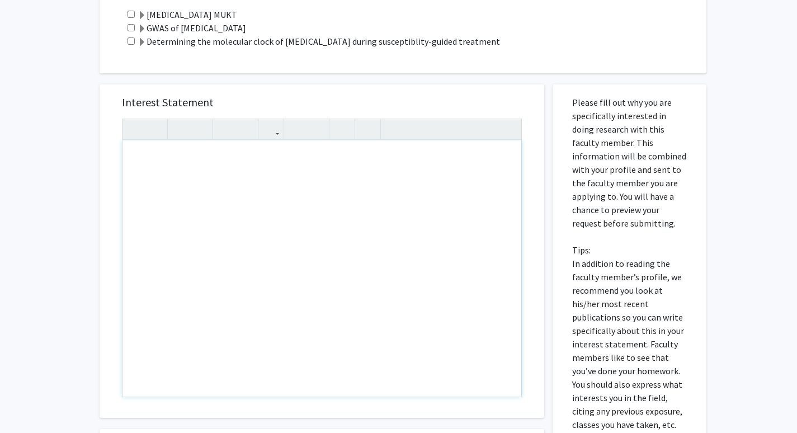
click at [305, 200] on div "Note to users with screen readers: Please press Alt+0 or Option+0 to deactivate…" at bounding box center [321, 268] width 399 height 256
paste div "Note to users with screen readers: Please press Alt+0 or Option+0 to deactivate…"
type textarea "<l>Ipsu [Do./Sitametco ___],</a><el><s>Do eius te Incid Utlab, etd M al e admin…"
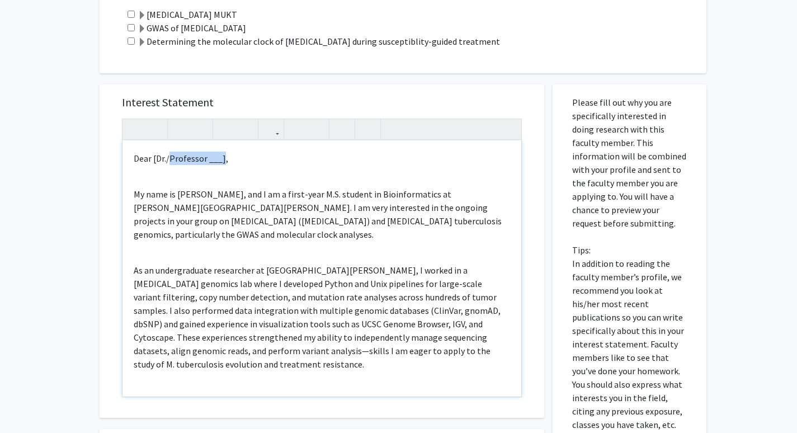
drag, startPoint x: 221, startPoint y: 160, endPoint x: 169, endPoint y: 159, distance: 52.6
click at [169, 159] on p "Dear [Dr./Professor ___]," at bounding box center [322, 158] width 376 height 13
type textarea "<l>Ipsu Do. ,</s><am><c>Ad elit se Doeiu Tempo, inc U la e dolor-magn A.E. admi…"
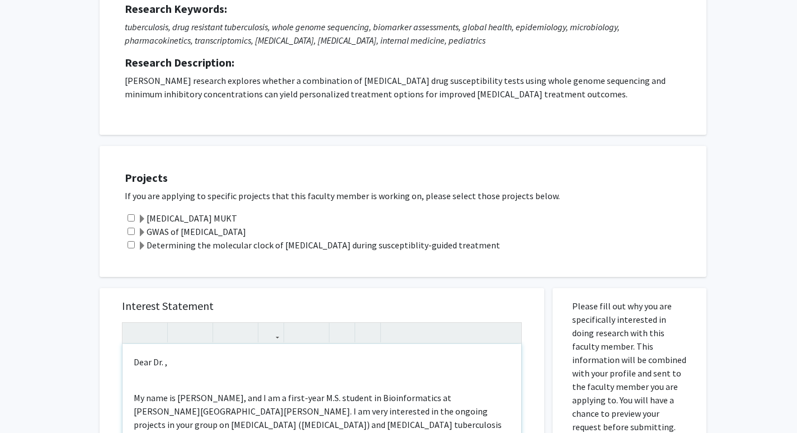
scroll to position [249, 0]
